Goal: Information Seeking & Learning: Find specific fact

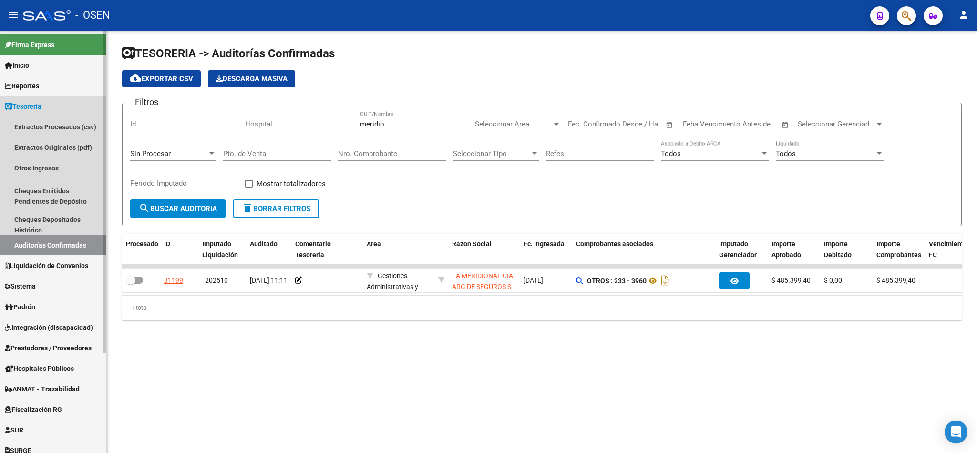
click at [51, 103] on link "Tesorería" at bounding box center [53, 106] width 106 height 21
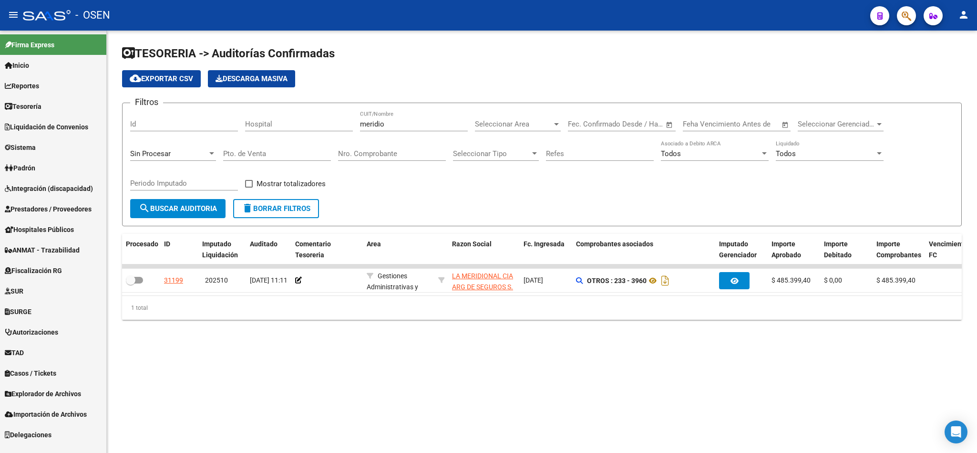
click at [71, 125] on span "Liquidación de Convenios" at bounding box center [46, 127] width 83 height 10
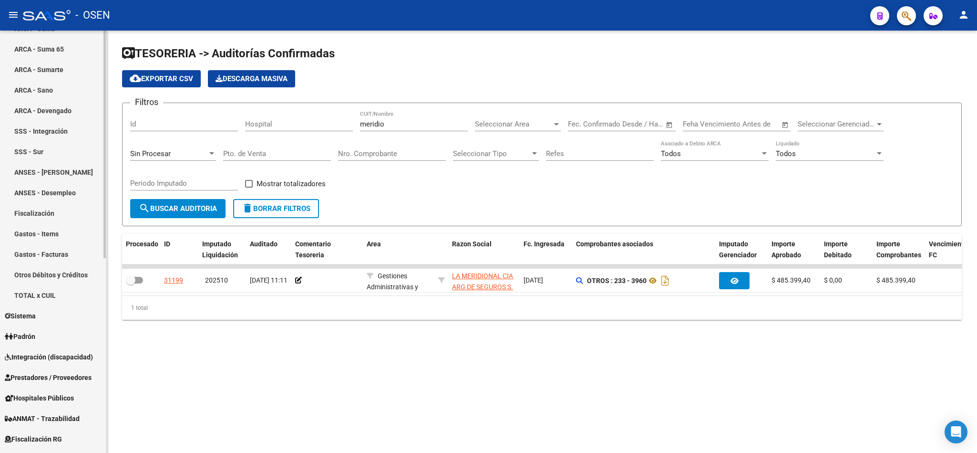
scroll to position [215, 0]
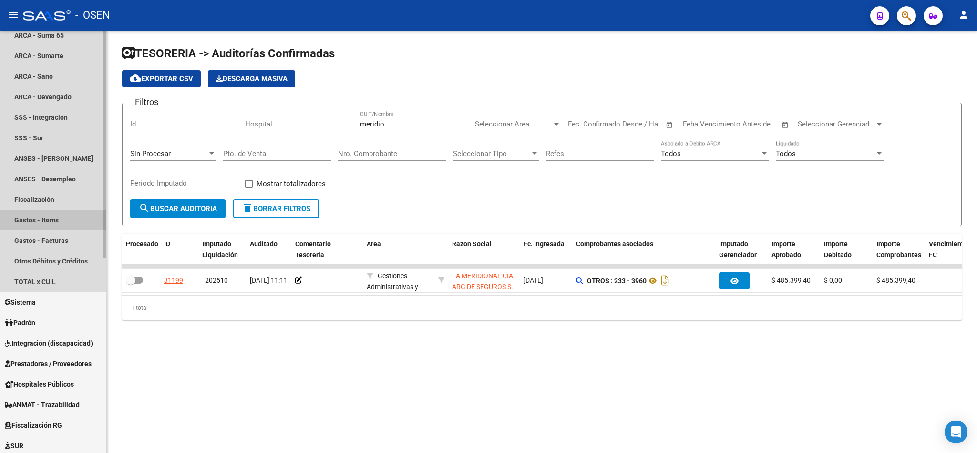
click at [49, 219] on link "Gastos - Items" at bounding box center [53, 219] width 106 height 21
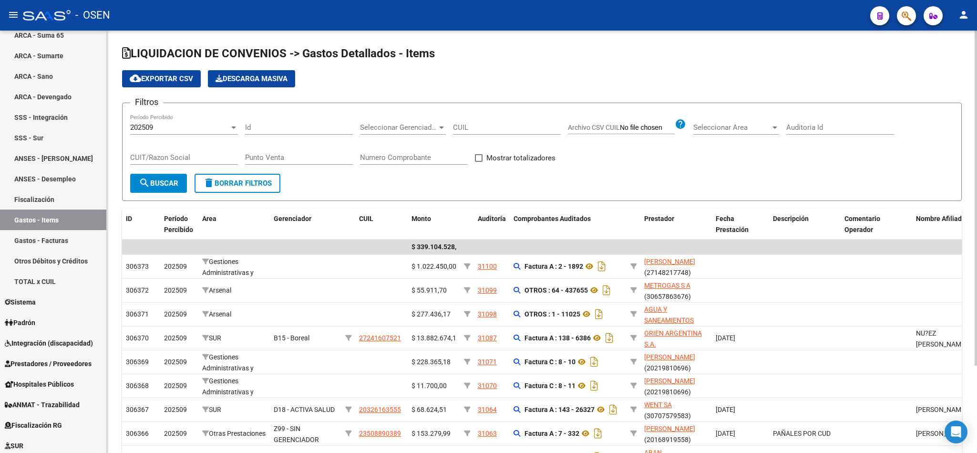
click at [384, 118] on div "Seleccionar Gerenciador Seleccionar Gerenciador" at bounding box center [403, 124] width 86 height 21
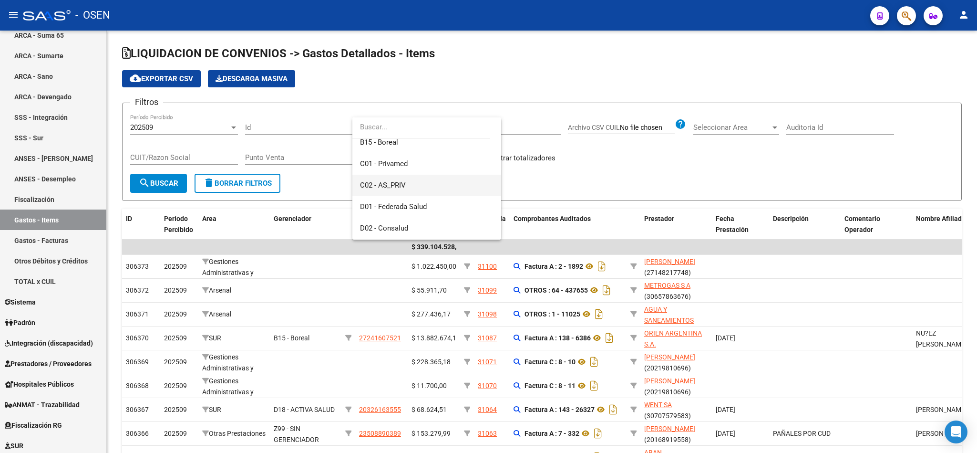
scroll to position [143, 0]
click at [391, 185] on span "D03 - OSDE" at bounding box center [427, 177] width 134 height 21
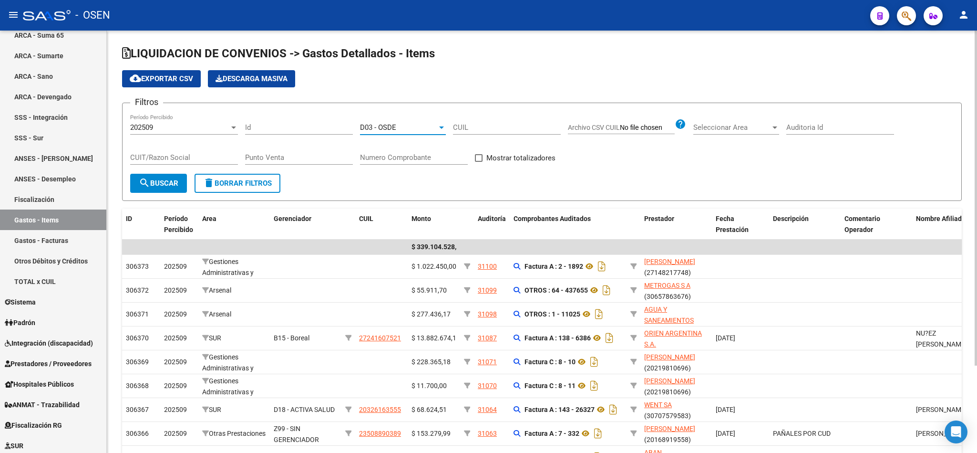
click at [146, 184] on mat-icon "search" at bounding box center [144, 182] width 11 height 11
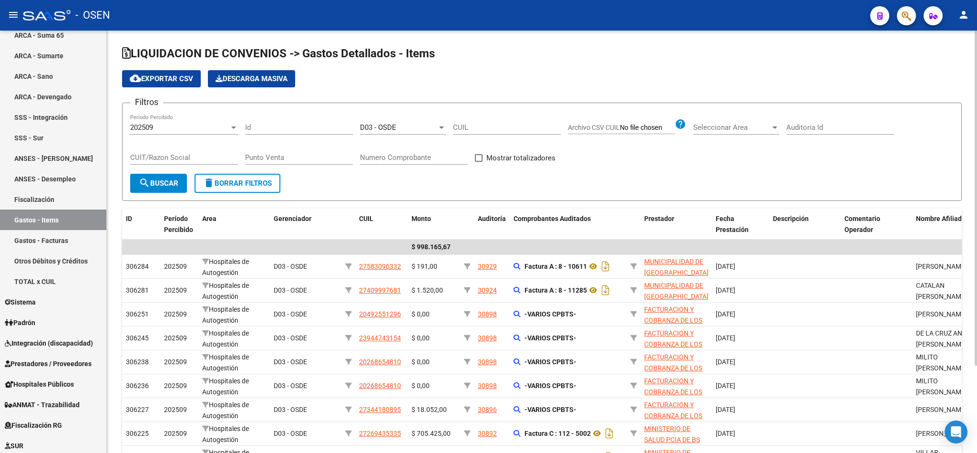
click at [481, 159] on span at bounding box center [479, 158] width 8 height 8
click at [479, 162] on input "Mostrar totalizadores" at bounding box center [478, 162] width 0 height 0
checkbox input "true"
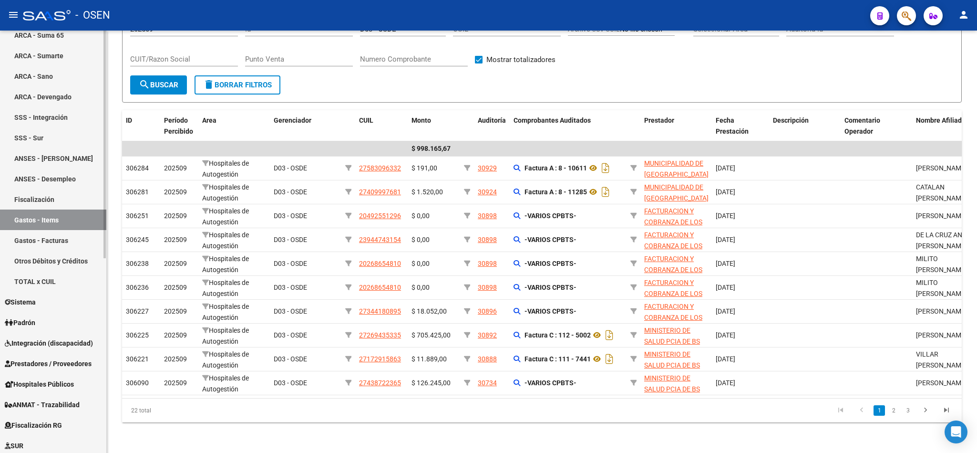
scroll to position [0, 0]
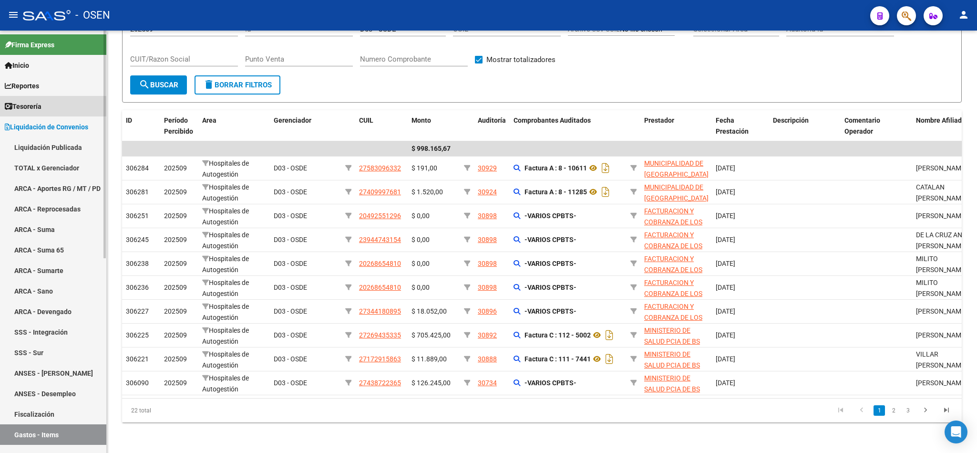
click at [41, 102] on span "Tesorería" at bounding box center [23, 106] width 37 height 10
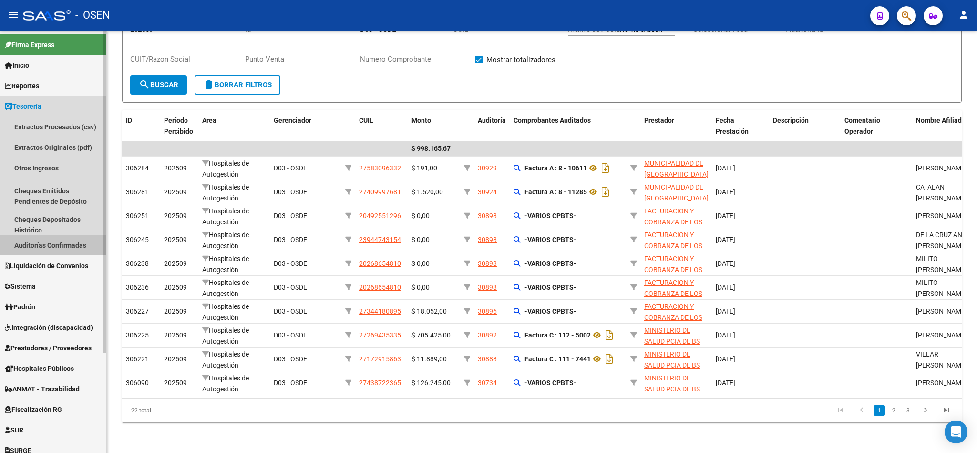
click at [44, 241] on link "Auditorías Confirmadas" at bounding box center [53, 245] width 106 height 21
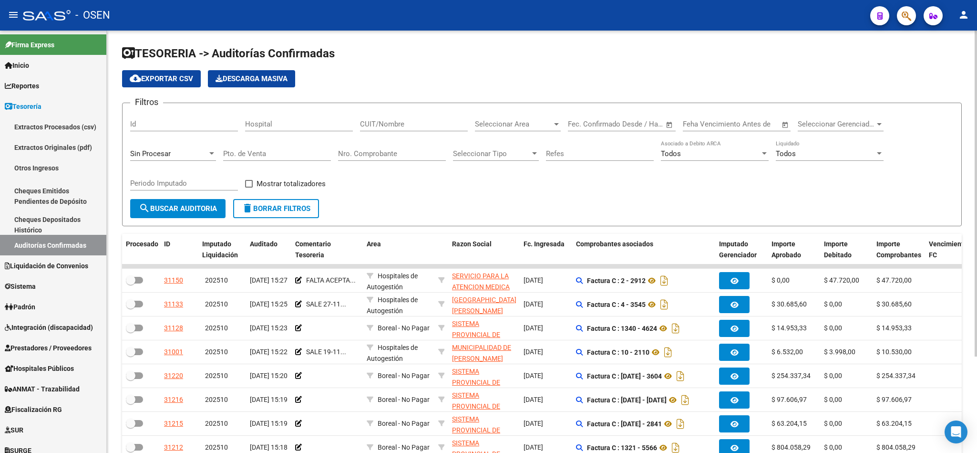
click at [381, 125] on input "CUIT/Nombre" at bounding box center [414, 124] width 108 height 9
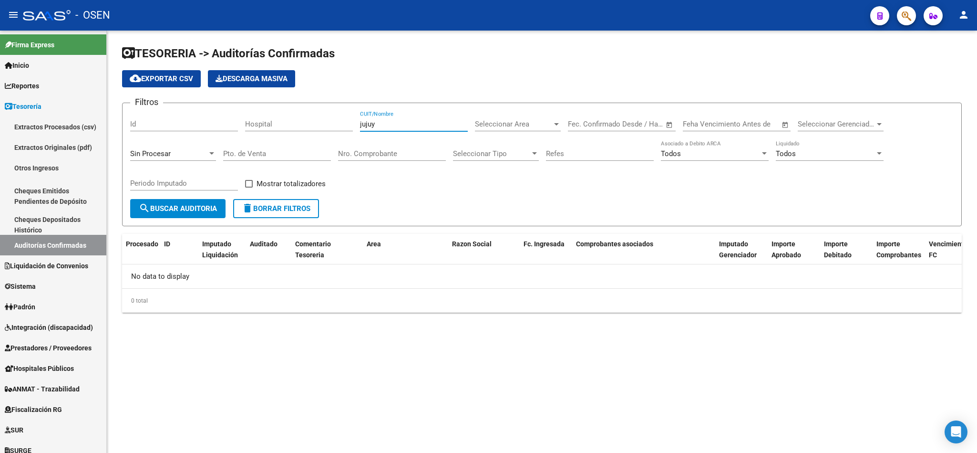
type input "jujuy"
click at [176, 153] on div "Sin Procesar" at bounding box center [168, 153] width 77 height 9
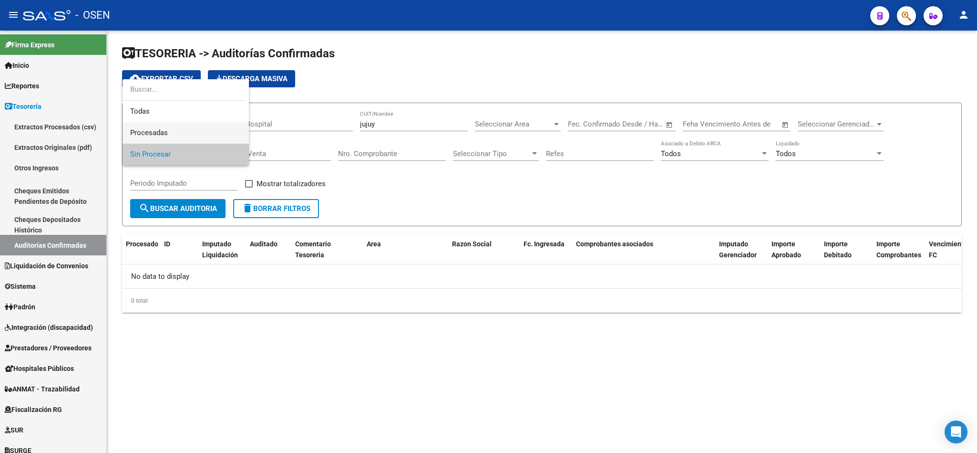
click at [172, 135] on span "Procesadas" at bounding box center [185, 132] width 111 height 21
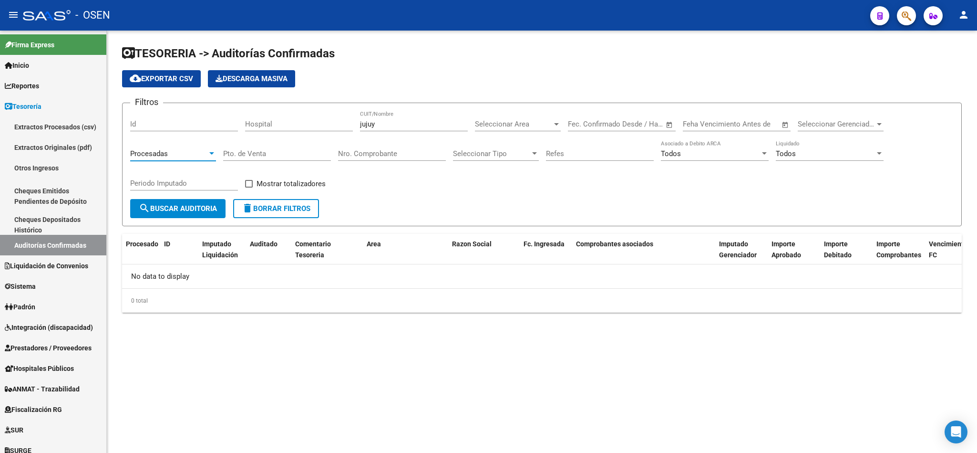
click at [176, 203] on button "search Buscar Auditoria" at bounding box center [177, 208] width 95 height 19
drag, startPoint x: 387, startPoint y: 126, endPoint x: 299, endPoint y: 126, distance: 87.3
click at [302, 120] on div "Filtros Id Hospital jujuy CUIT/Nombre Seleccionar Area Seleccionar Area Fecha i…" at bounding box center [542, 155] width 824 height 88
drag, startPoint x: 378, startPoint y: 150, endPoint x: 521, endPoint y: 150, distance: 143.5
click at [378, 150] on input "Nro. Comprobante" at bounding box center [392, 153] width 108 height 9
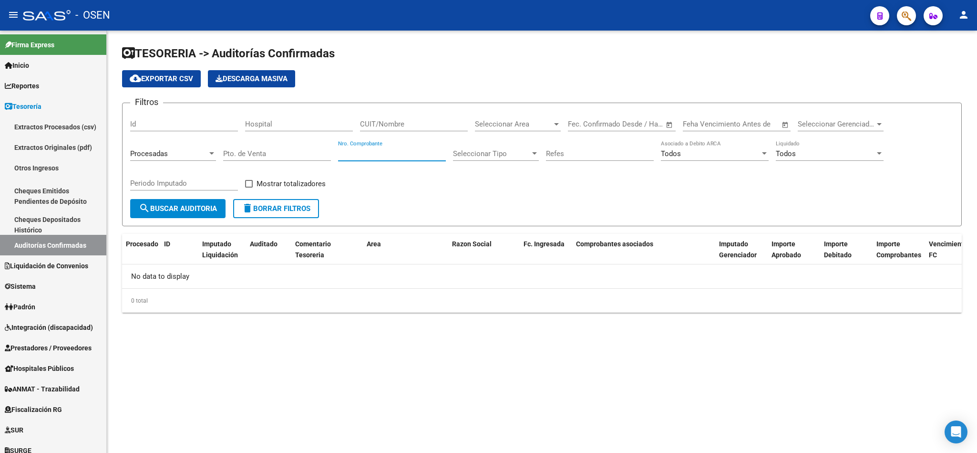
paste input "17298"
type input "17298"
click at [182, 212] on span "search Buscar Auditoria" at bounding box center [178, 208] width 78 height 9
click at [199, 158] on div "Procesadas" at bounding box center [168, 153] width 77 height 9
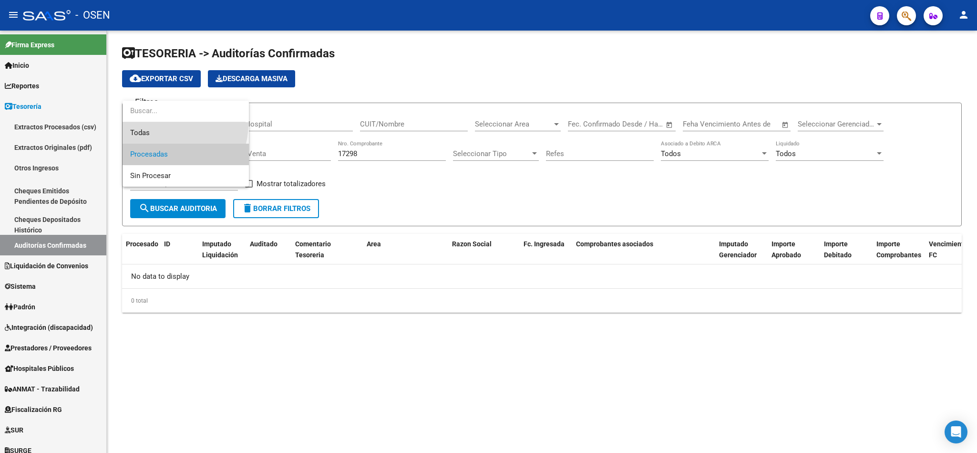
click at [159, 123] on span "Todas" at bounding box center [185, 132] width 111 height 21
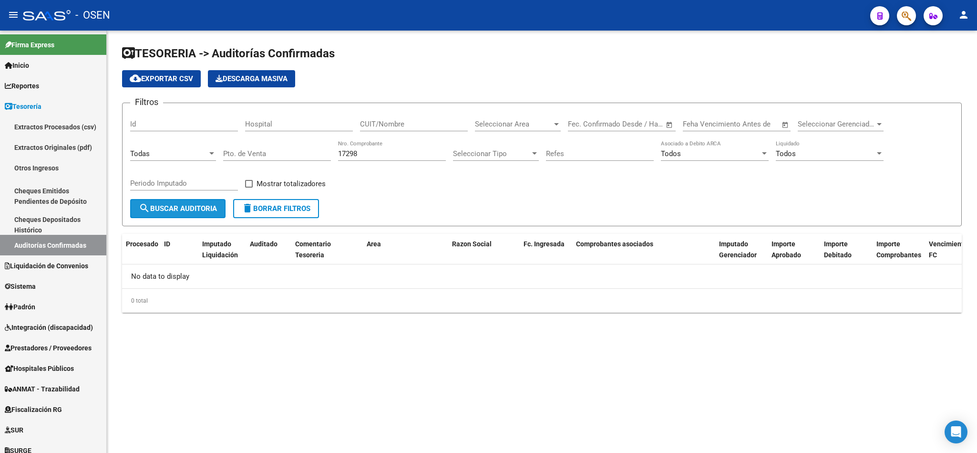
click at [175, 212] on span "search Buscar Auditoria" at bounding box center [178, 208] width 78 height 9
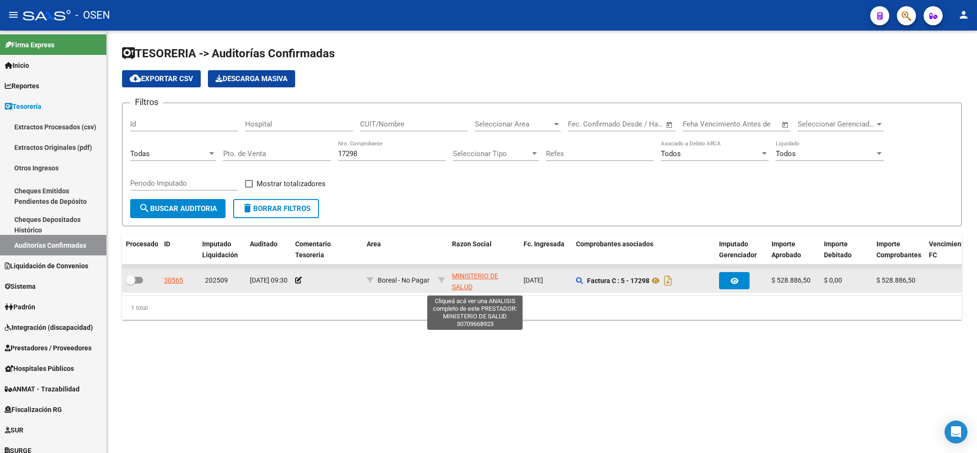
click at [461, 289] on span "MINISTERIO DE SALUD" at bounding box center [475, 281] width 46 height 19
type textarea "30709668923"
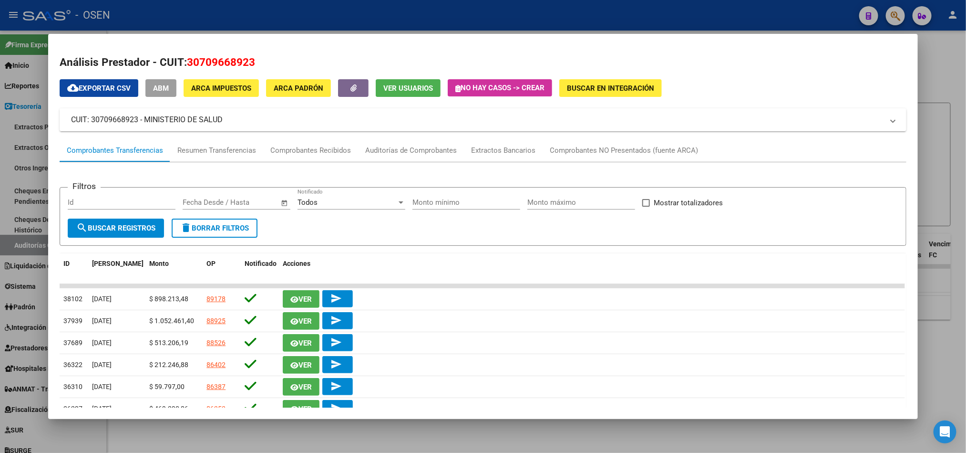
drag, startPoint x: 180, startPoint y: 59, endPoint x: 295, endPoint y: 62, distance: 115.0
click at [295, 62] on h2 "Análisis Prestador - CUIT: 30709668923" at bounding box center [483, 62] width 846 height 16
click at [295, 54] on h2 "Análisis Prestador - CUIT: 30709668923" at bounding box center [483, 62] width 846 height 16
drag, startPoint x: 181, startPoint y: 61, endPoint x: 308, endPoint y: 61, distance: 127.3
click at [308, 61] on h2 "Análisis Prestador - CUIT: 30709668923" at bounding box center [483, 62] width 846 height 16
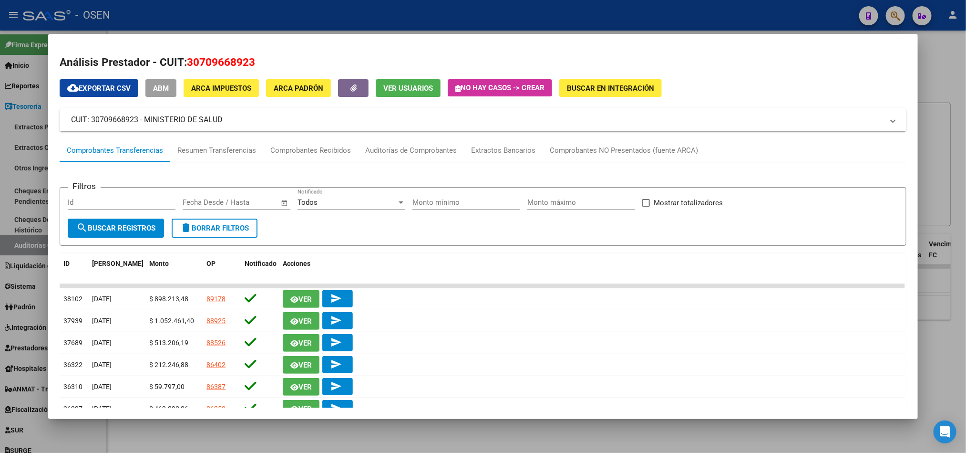
click at [230, 59] on span "30709668923" at bounding box center [221, 62] width 68 height 12
drag, startPoint x: 182, startPoint y: 63, endPoint x: 273, endPoint y: 64, distance: 91.1
click at [273, 64] on h2 "Análisis Prestador - CUIT: 30709668923" at bounding box center [483, 62] width 846 height 16
copy span "30709668923"
click at [927, 92] on div at bounding box center [483, 226] width 966 height 453
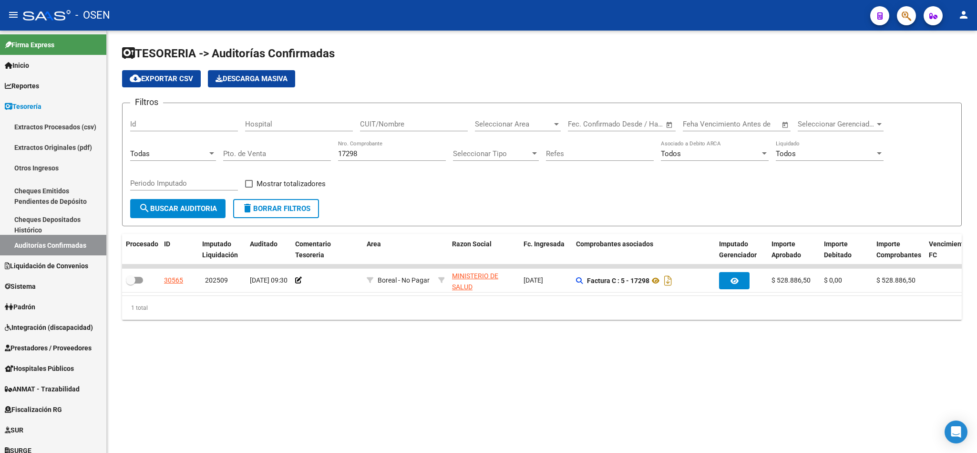
click at [276, 210] on span "delete Borrar Filtros" at bounding box center [276, 208] width 69 height 9
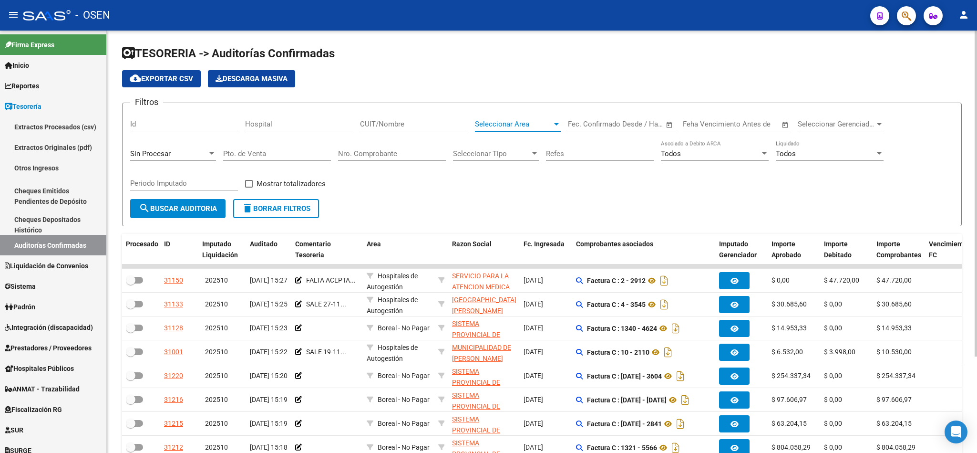
click at [518, 125] on span "Seleccionar Area" at bounding box center [513, 124] width 77 height 9
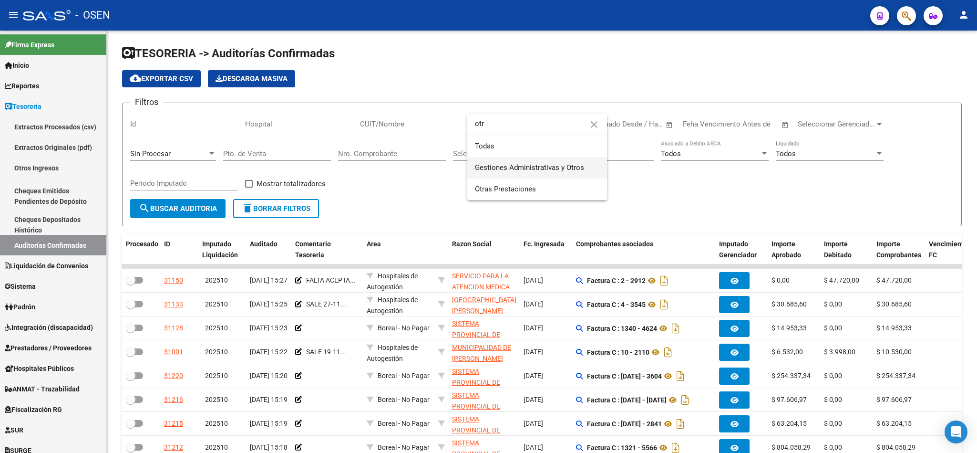
type input "otr"
click at [520, 175] on span "Gestiones Administrativas y Otros" at bounding box center [537, 167] width 124 height 21
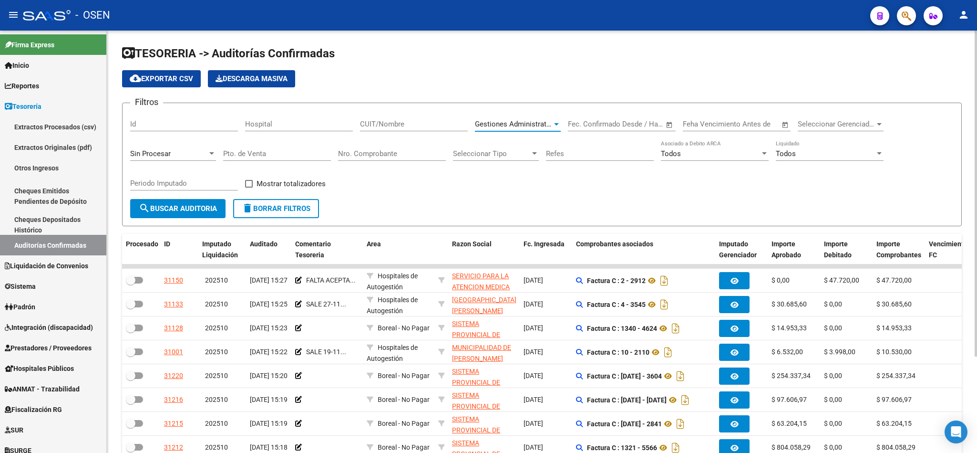
click at [532, 126] on span "Gestiones Administrativas y Otros" at bounding box center [529, 124] width 109 height 9
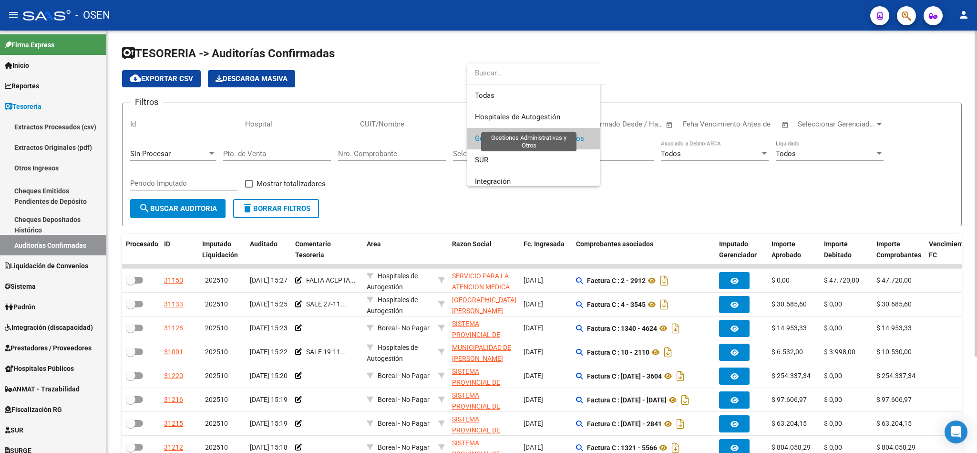
scroll to position [14, 0]
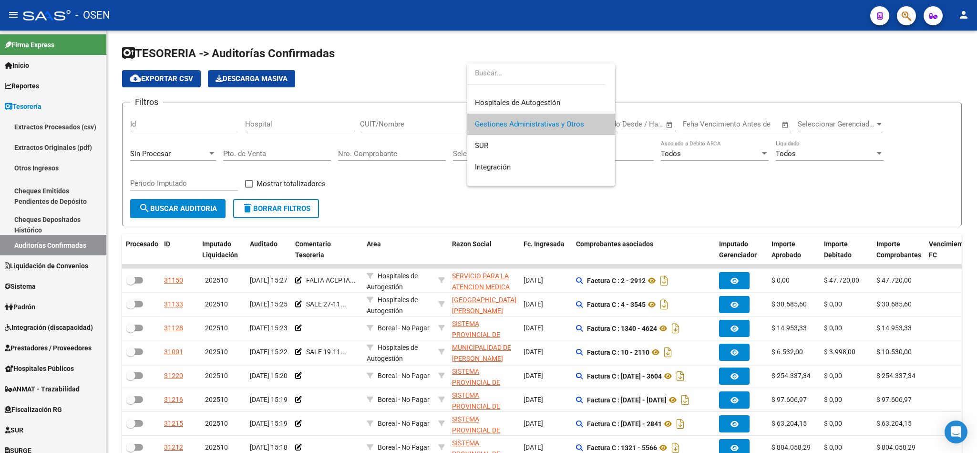
click at [508, 77] on input "dropdown search" at bounding box center [536, 72] width 138 height 21
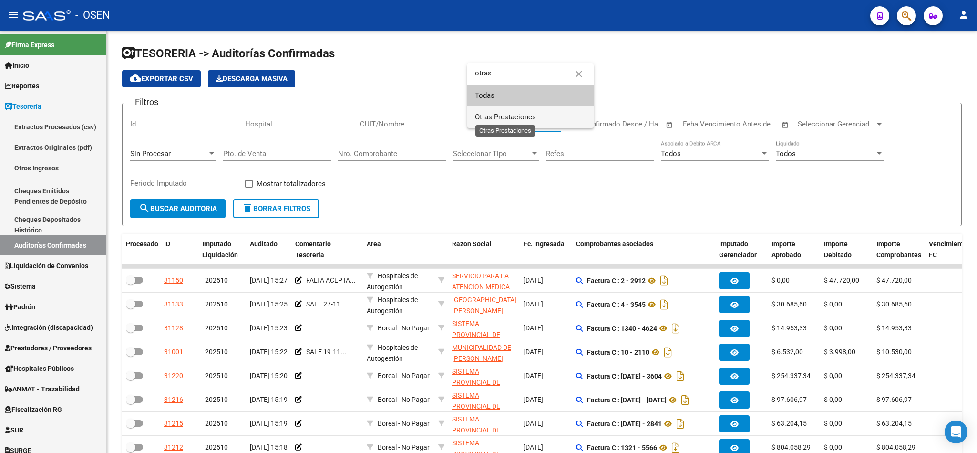
type input "otras"
click at [512, 120] on span "Otras Prestaciones" at bounding box center [505, 117] width 61 height 9
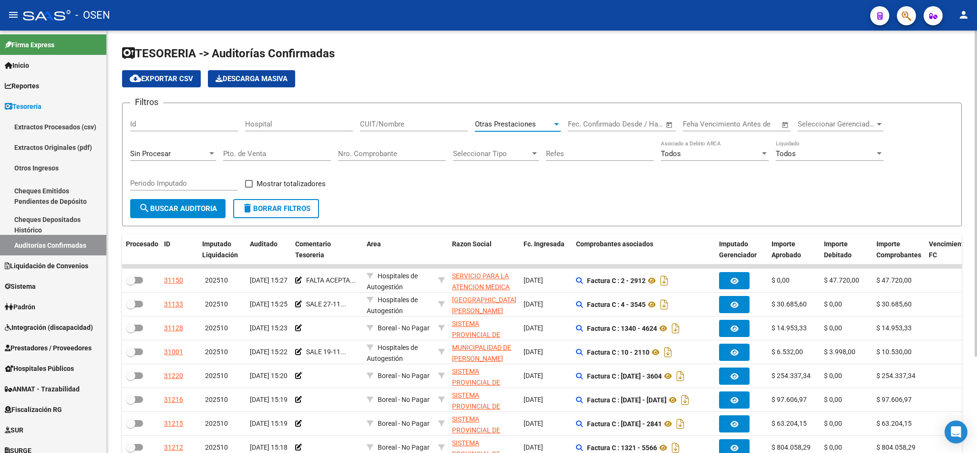
click at [202, 210] on span "search Buscar Auditoria" at bounding box center [178, 208] width 78 height 9
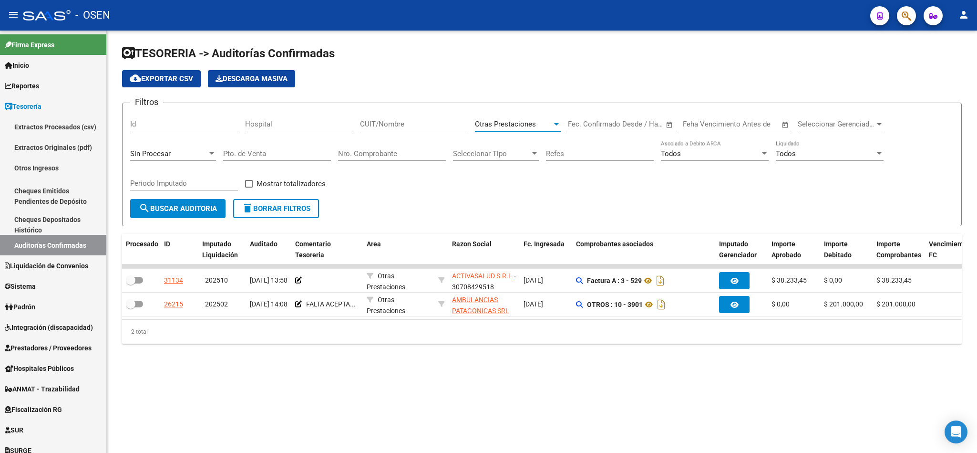
click at [515, 122] on span "Otras Prestaciones" at bounding box center [505, 124] width 61 height 9
click at [307, 202] on div at bounding box center [488, 226] width 977 height 453
click at [269, 206] on span "delete Borrar Filtros" at bounding box center [276, 208] width 69 height 9
